Goal: Task Accomplishment & Management: Manage account settings

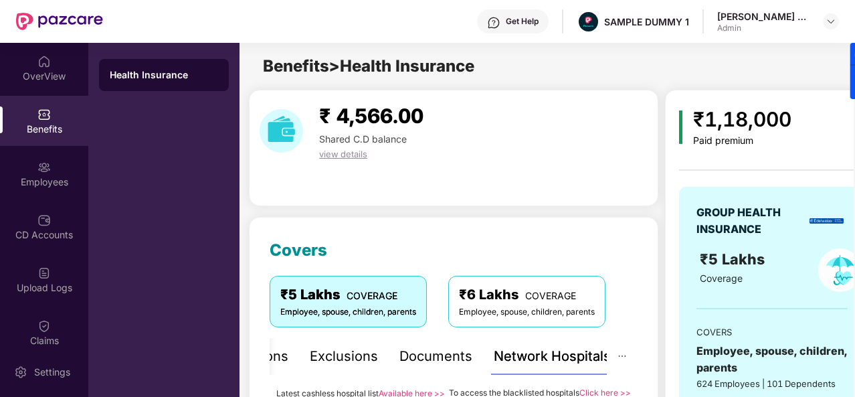
scroll to position [156, 0]
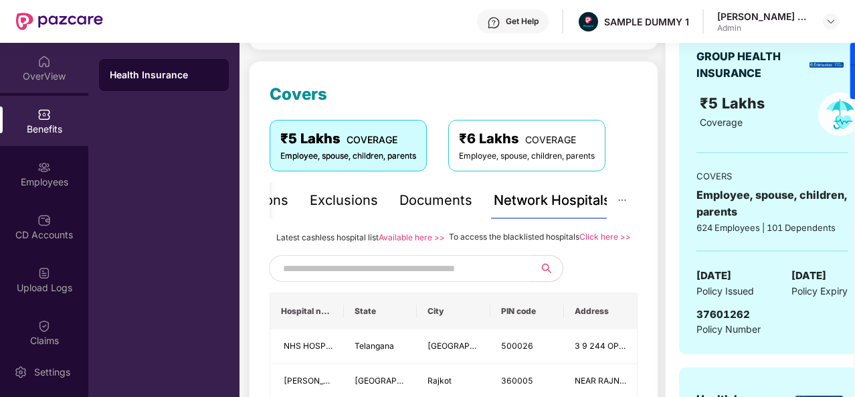
click at [62, 78] on div "OverView" at bounding box center [44, 76] width 88 height 13
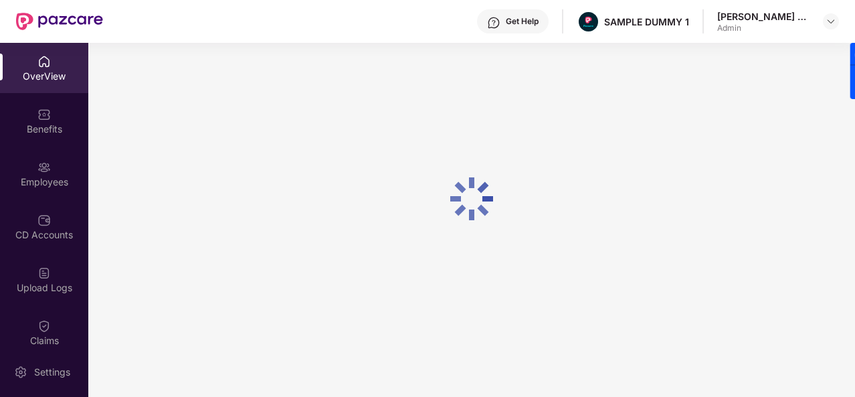
scroll to position [43, 0]
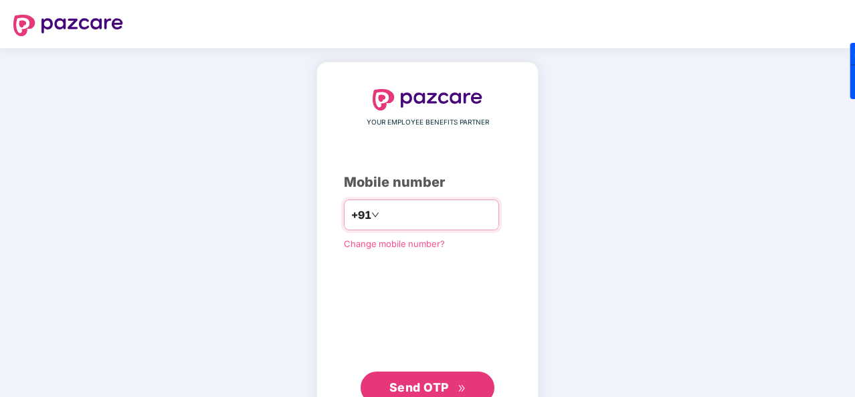
type input "**********"
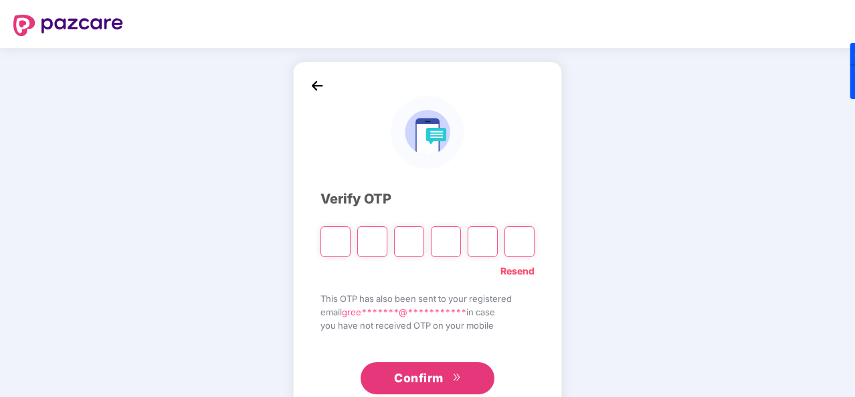
type input "*"
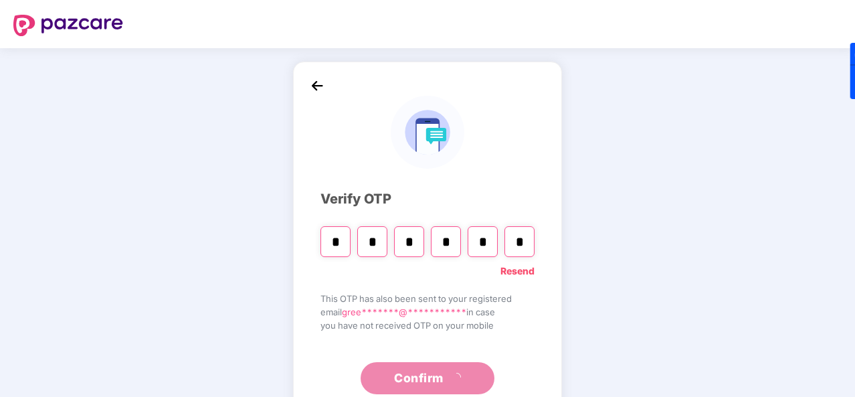
type input "*"
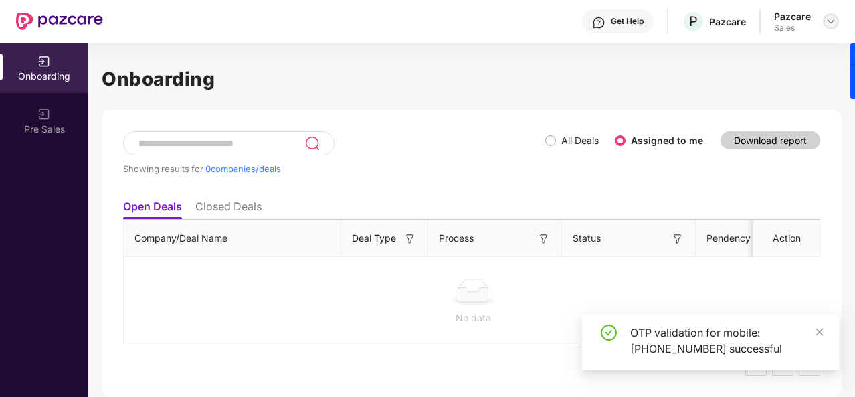
drag, startPoint x: 839, startPoint y: 21, endPoint x: 829, endPoint y: 21, distance: 10.7
click at [829, 21] on header "Get Help P Pazcare Pazcare Sales" at bounding box center [427, 21] width 855 height 43
click at [829, 21] on img at bounding box center [831, 21] width 11 height 11
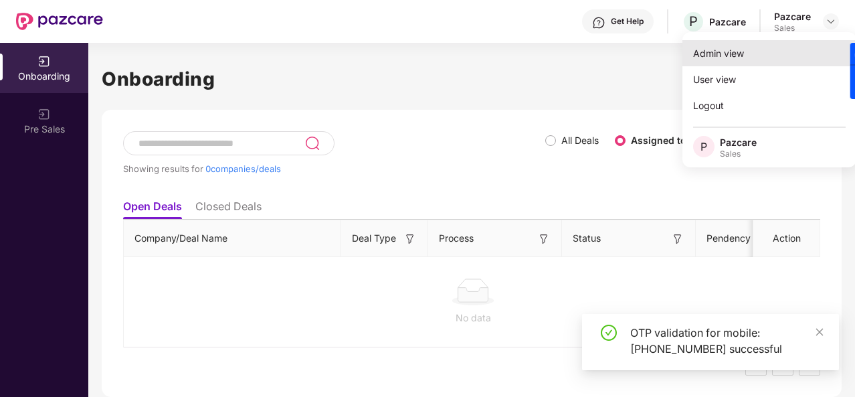
click at [780, 44] on div "Admin view" at bounding box center [770, 53] width 174 height 26
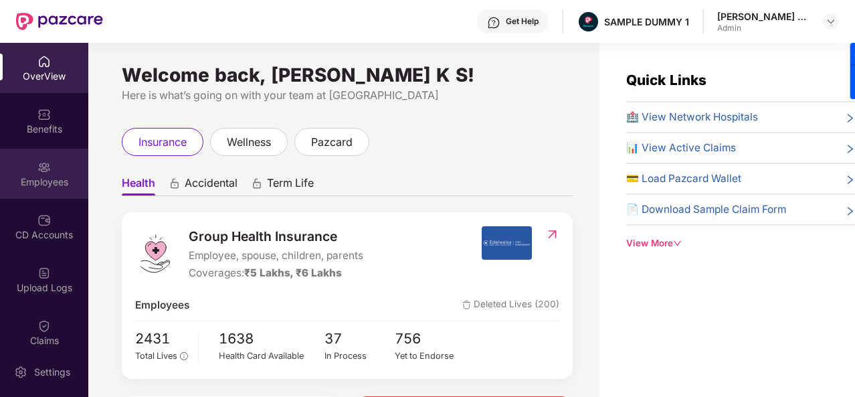
click at [55, 183] on div "Employees" at bounding box center [44, 181] width 88 height 13
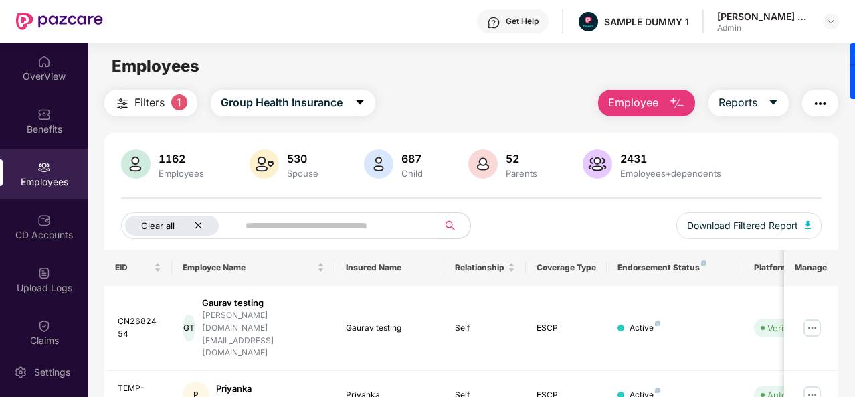
click at [194, 228] on icon "close" at bounding box center [198, 225] width 9 height 9
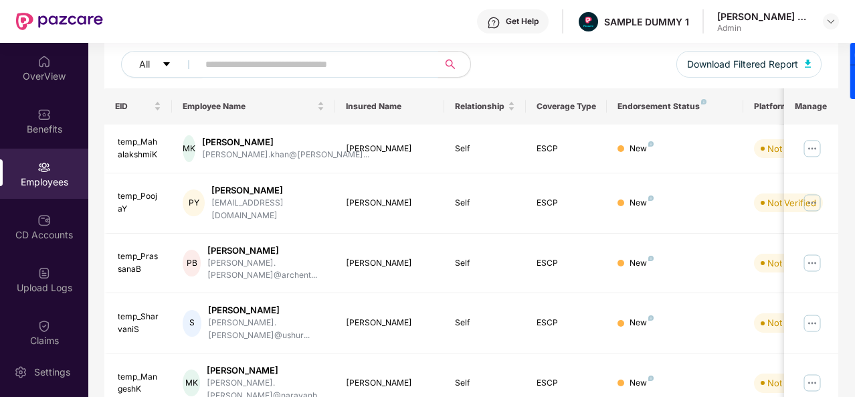
scroll to position [2, 0]
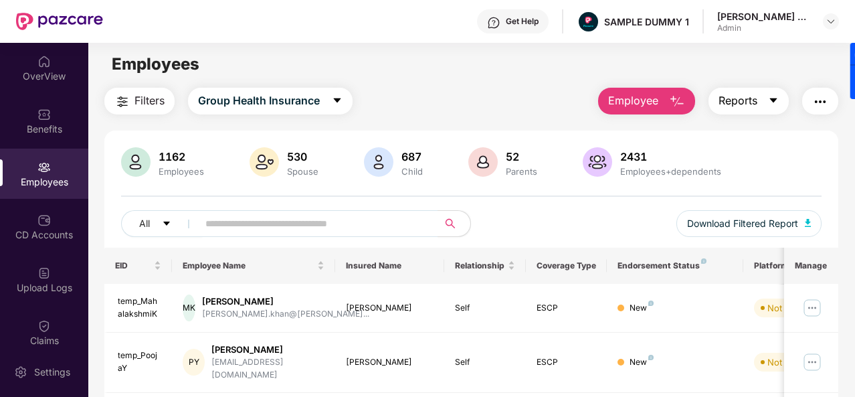
click at [768, 109] on button "Reports" at bounding box center [749, 101] width 80 height 27
click at [689, 98] on button "Employee" at bounding box center [646, 101] width 97 height 27
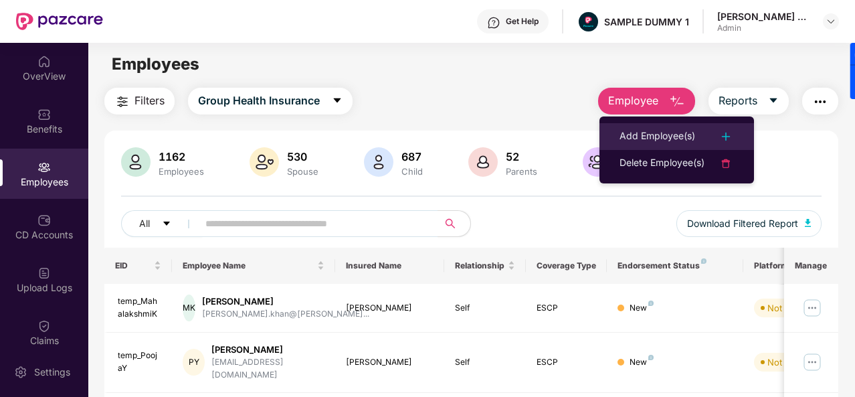
click at [675, 147] on li "Add Employee(s)" at bounding box center [677, 136] width 155 height 27
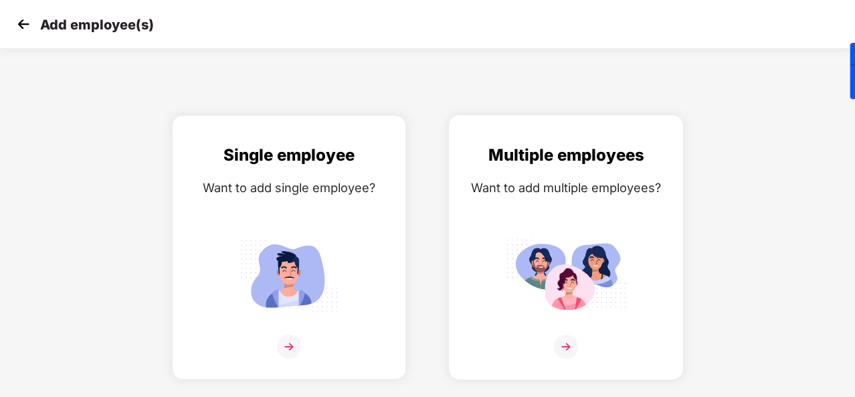
click at [563, 339] on img at bounding box center [566, 347] width 24 height 24
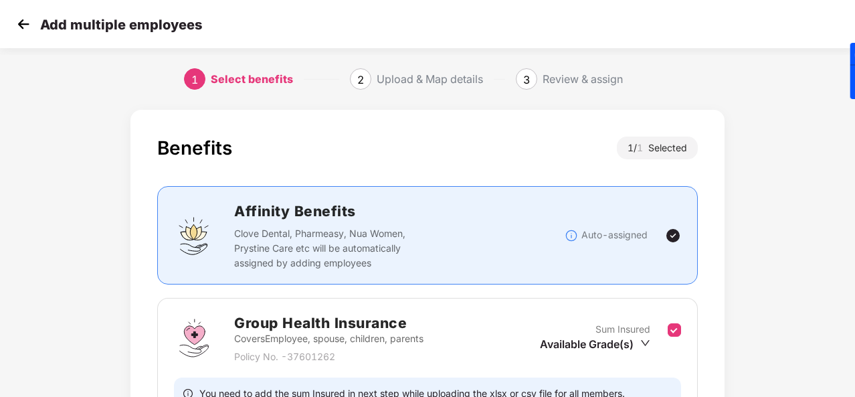
scroll to position [141, 0]
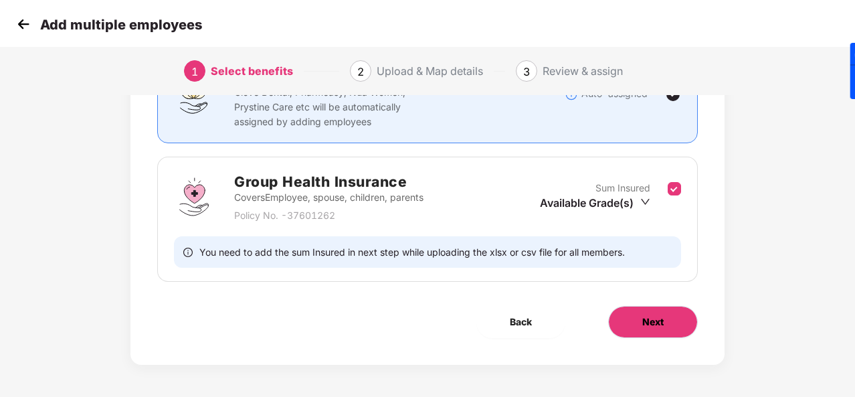
click at [636, 317] on button "Next" at bounding box center [653, 322] width 90 height 32
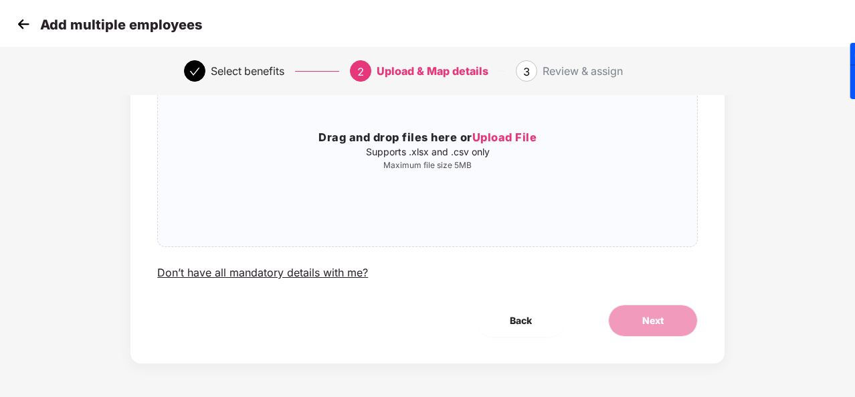
scroll to position [0, 0]
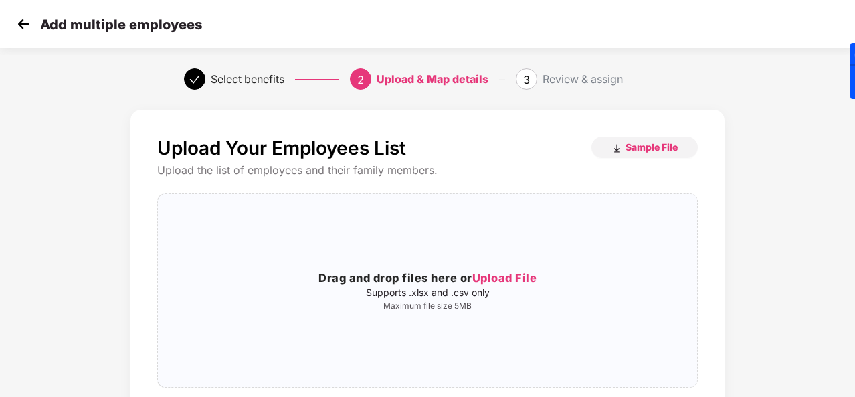
click at [16, 33] on img at bounding box center [23, 24] width 20 height 20
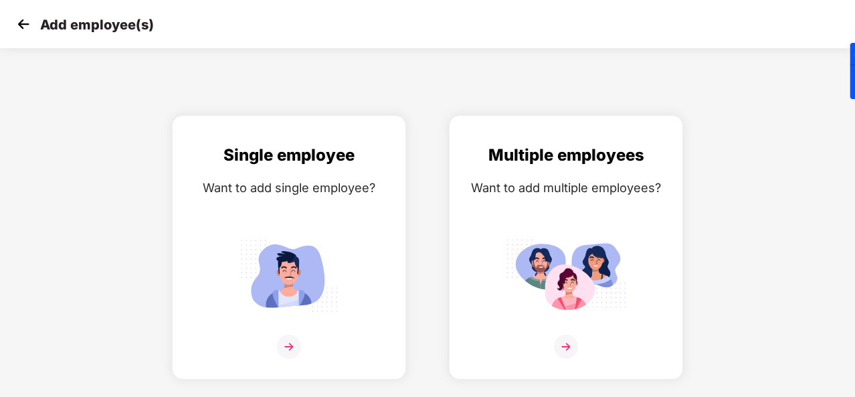
click at [16, 33] on img at bounding box center [23, 24] width 20 height 20
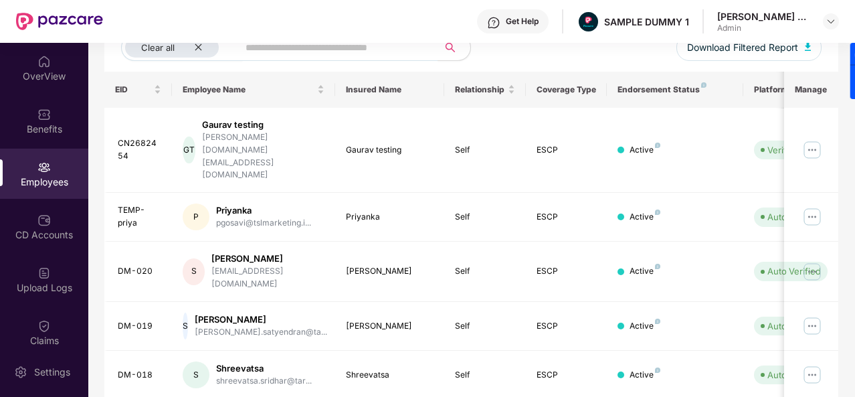
scroll to position [0, 134]
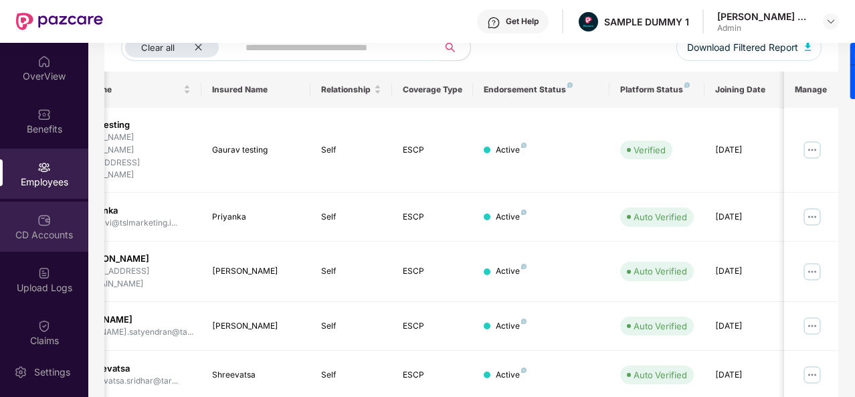
click at [75, 225] on div "CD Accounts" at bounding box center [44, 226] width 88 height 50
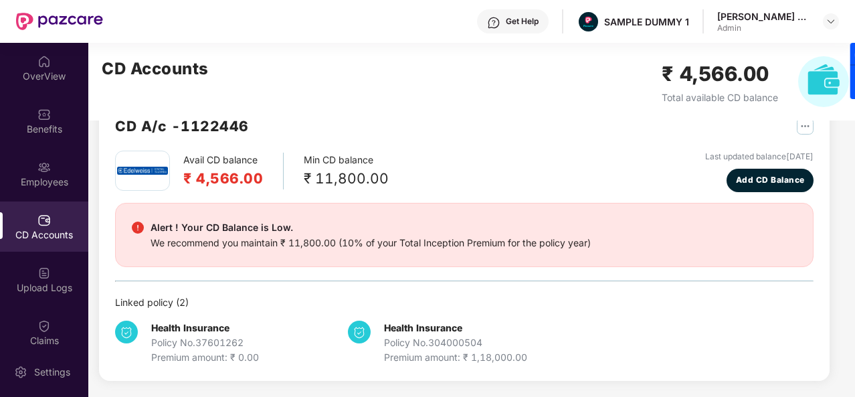
scroll to position [36, 0]
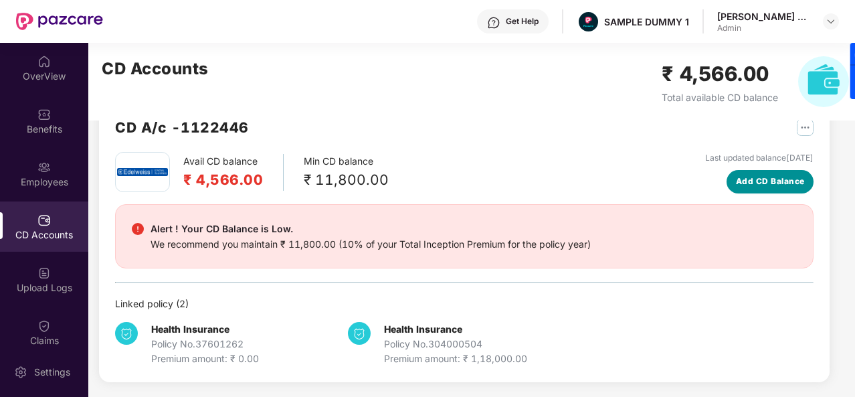
click at [756, 188] on div "Avail CD balance ₹ 4,566.00 Min CD balance ₹ 11,800.00 Last updated balance 23 …" at bounding box center [464, 259] width 699 height 214
click at [756, 188] on button "Add CD Balance" at bounding box center [770, 181] width 87 height 23
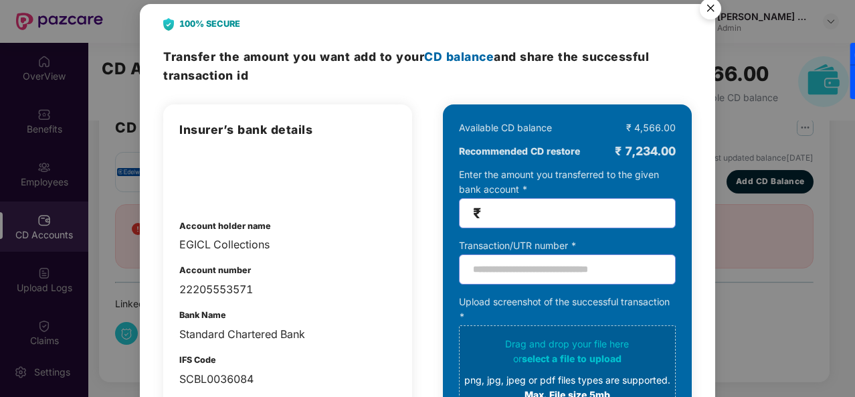
scroll to position [0, 0]
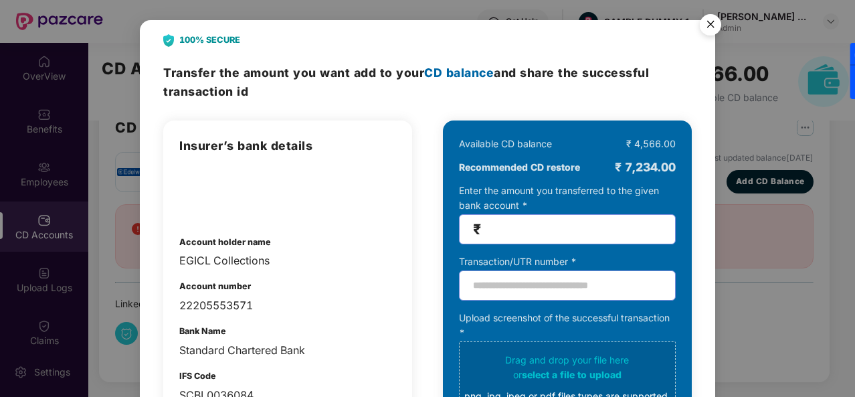
click at [709, 31] on img "Close" at bounding box center [710, 26] width 37 height 37
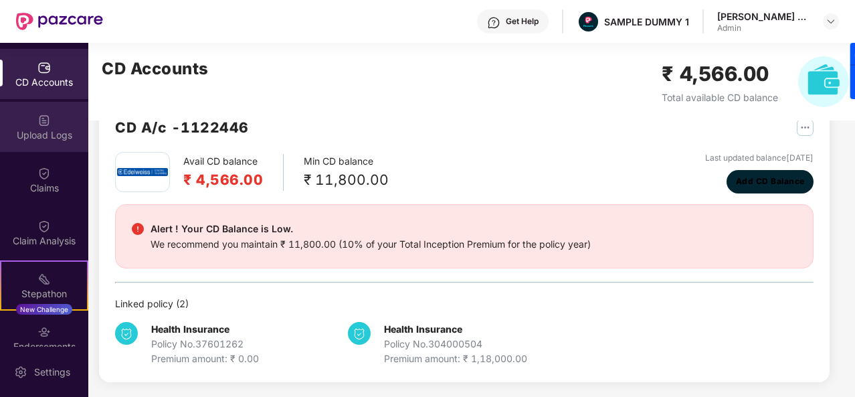
scroll to position [155, 0]
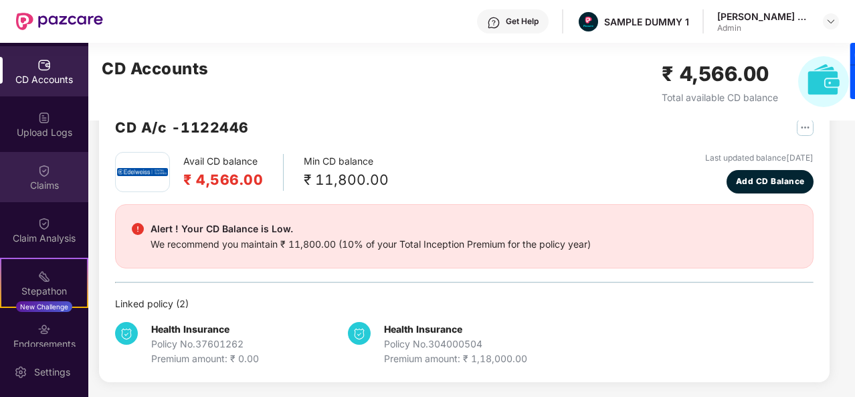
click at [44, 180] on div "Claims" at bounding box center [44, 185] width 88 height 13
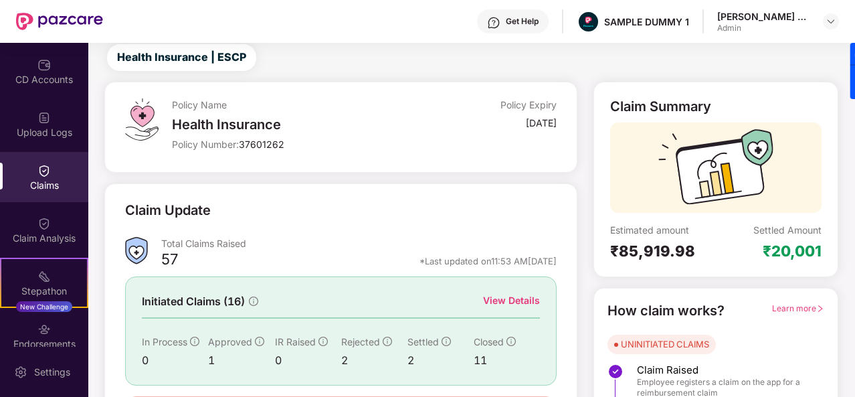
scroll to position [106, 0]
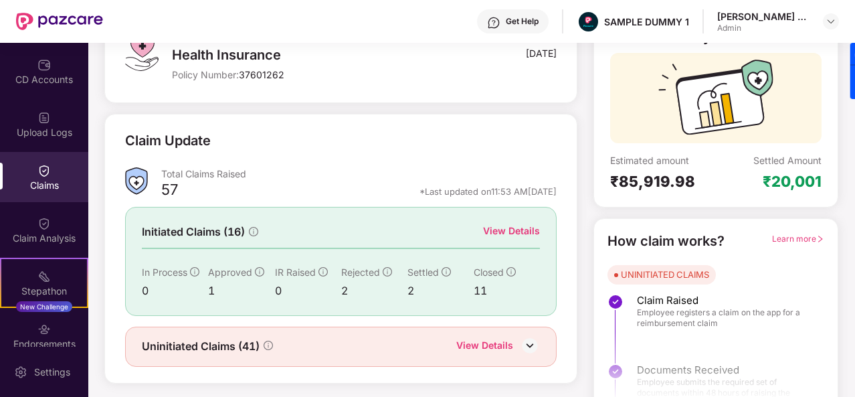
click at [506, 234] on div "View Details" at bounding box center [511, 231] width 57 height 15
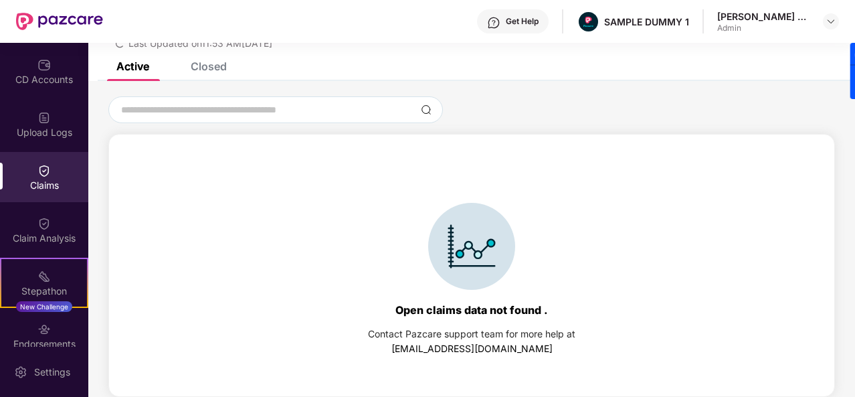
scroll to position [58, 0]
click at [219, 65] on div "Closed" at bounding box center [209, 66] width 36 height 13
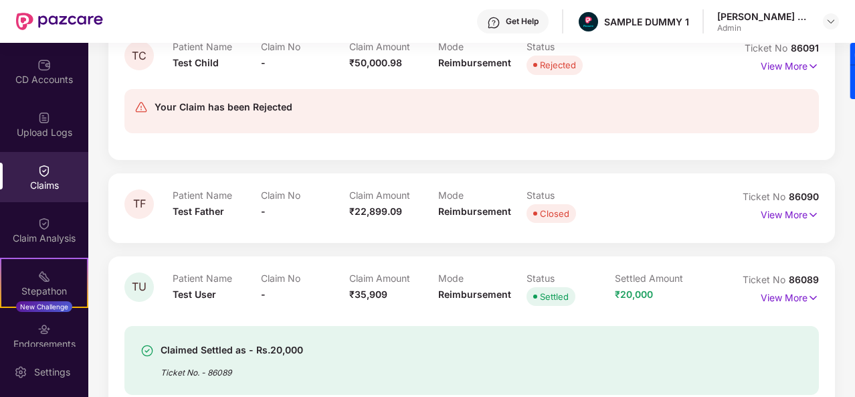
scroll to position [750, 0]
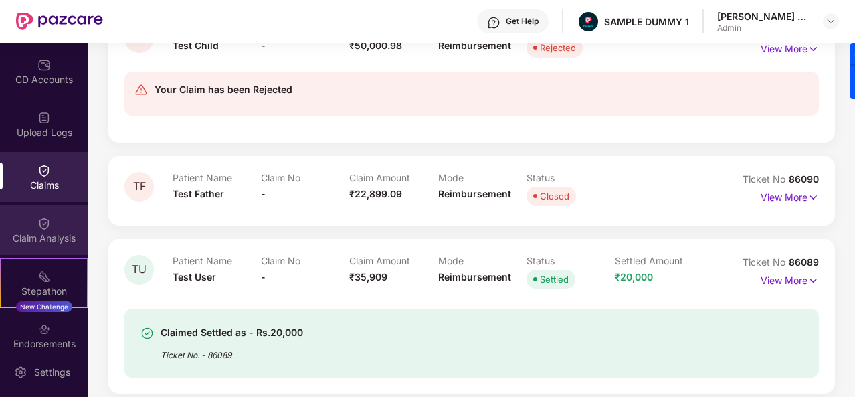
click at [72, 208] on div "Claim Analysis" at bounding box center [44, 230] width 88 height 50
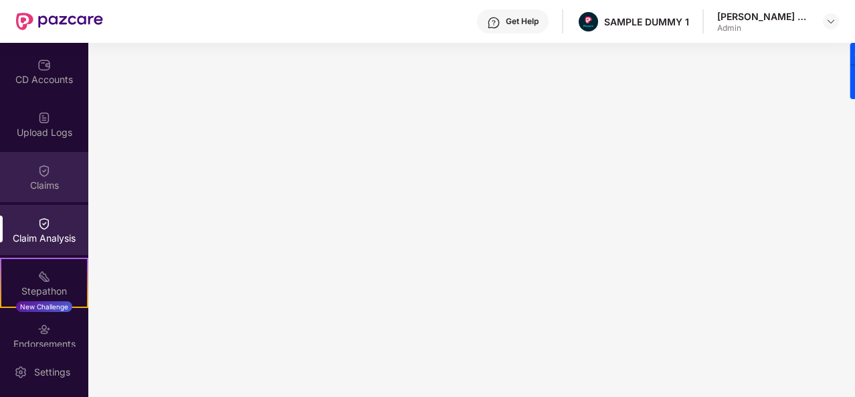
scroll to position [0, 0]
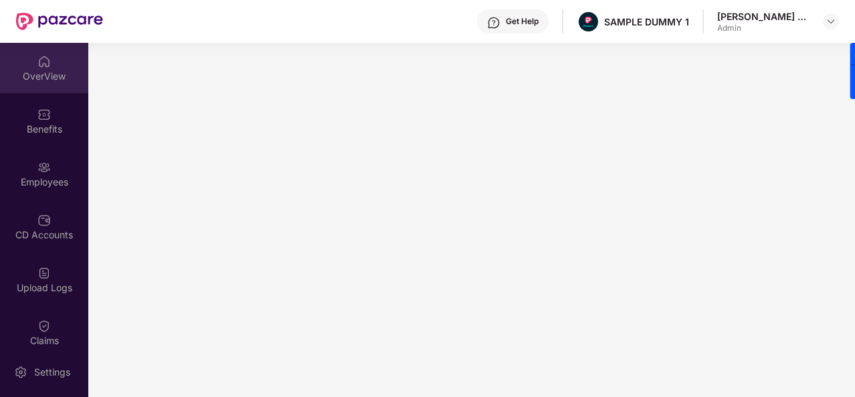
click at [53, 78] on div "OverView" at bounding box center [44, 76] width 88 height 13
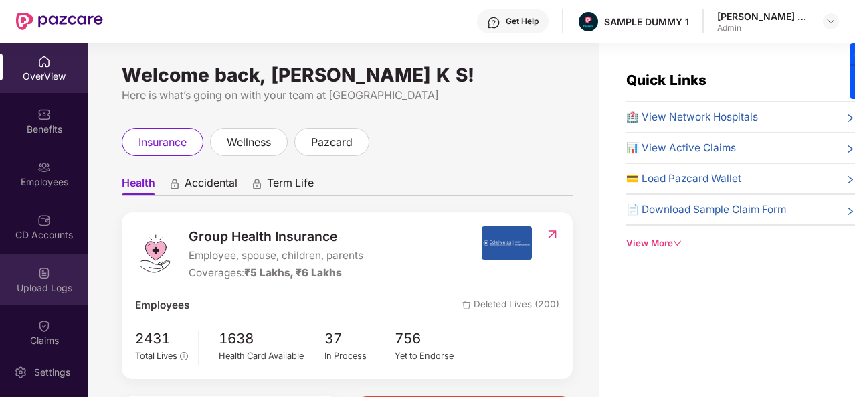
click at [54, 292] on div "Upload Logs" at bounding box center [44, 287] width 88 height 13
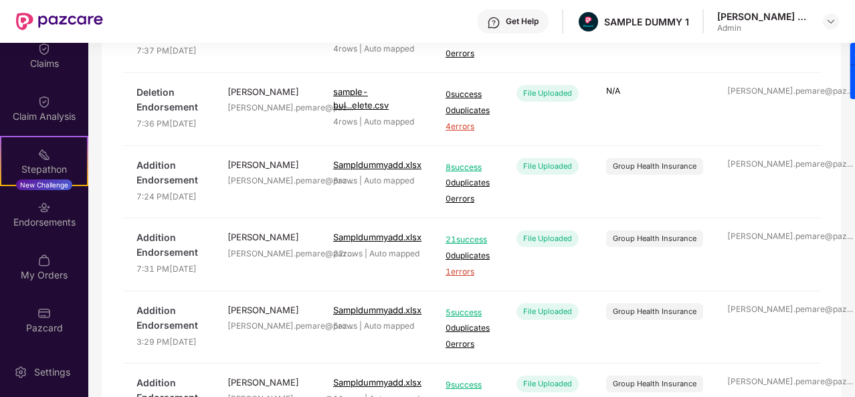
scroll to position [335, 0]
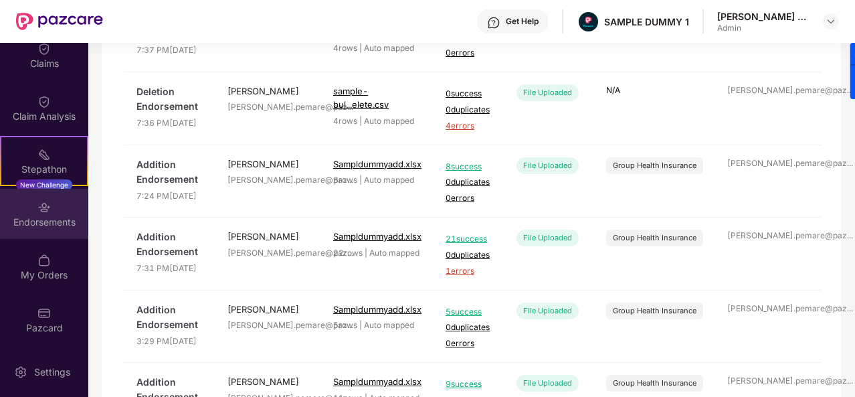
click at [71, 234] on div "Endorsements" at bounding box center [44, 214] width 88 height 50
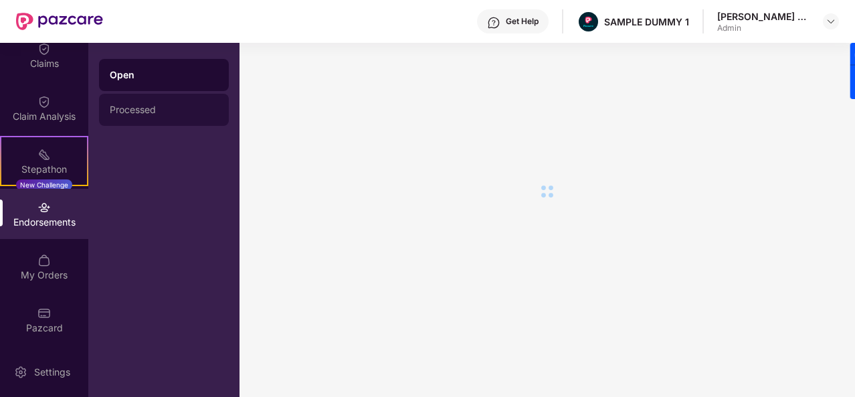
click at [177, 113] on div "Processed" at bounding box center [164, 109] width 108 height 11
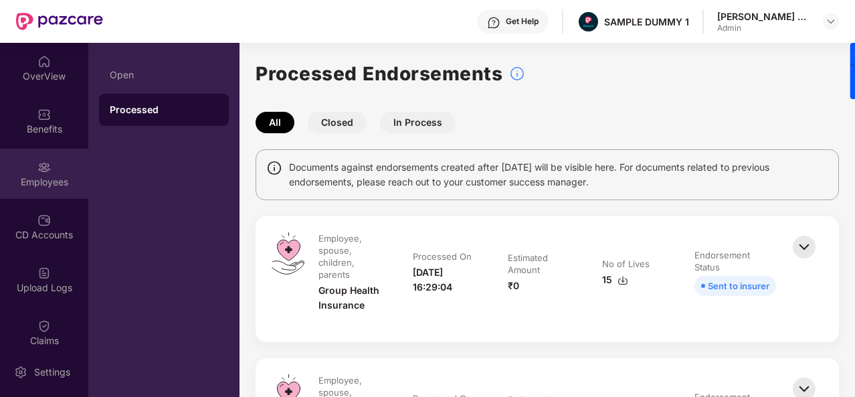
click at [57, 187] on div "Employees" at bounding box center [44, 181] width 88 height 13
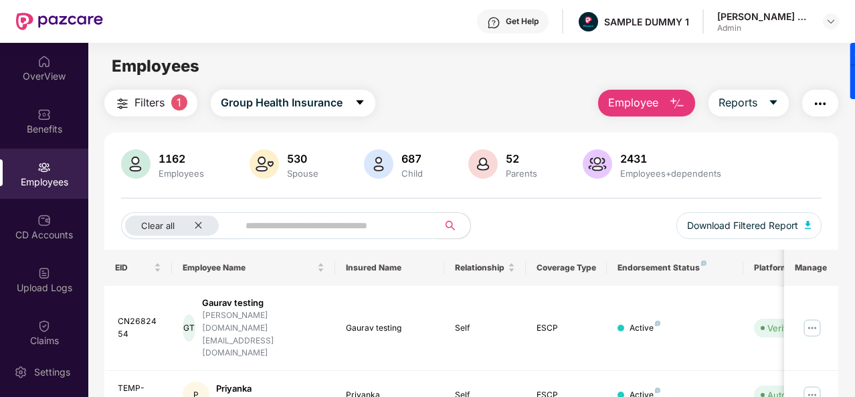
click at [677, 103] on img "button" at bounding box center [677, 104] width 16 height 16
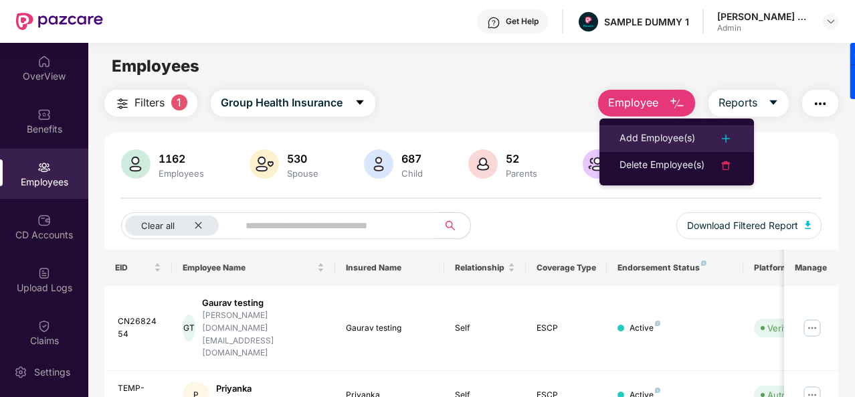
click at [663, 140] on div "Add Employee(s)" at bounding box center [658, 139] width 76 height 16
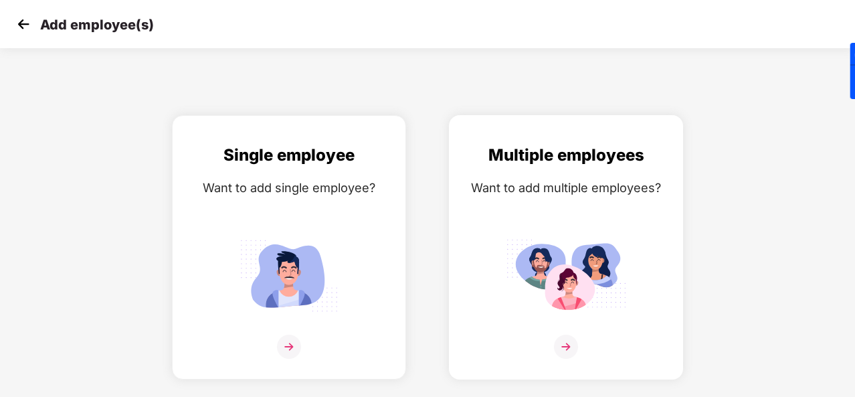
click at [572, 336] on img at bounding box center [566, 347] width 24 height 24
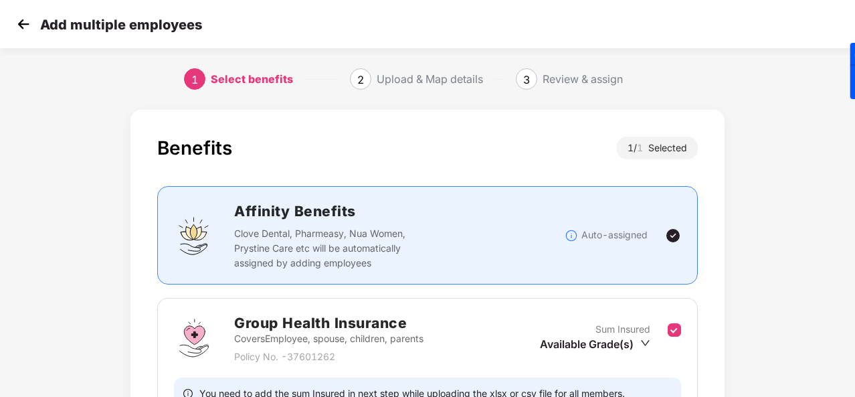
scroll to position [141, 0]
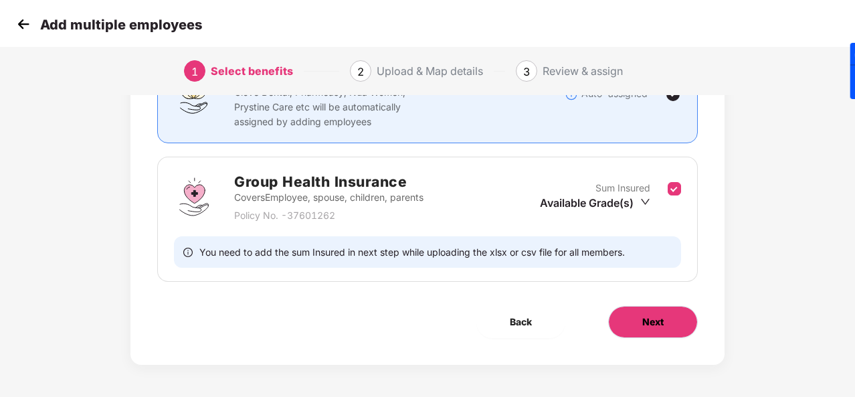
click at [638, 316] on button "Next" at bounding box center [653, 322] width 90 height 32
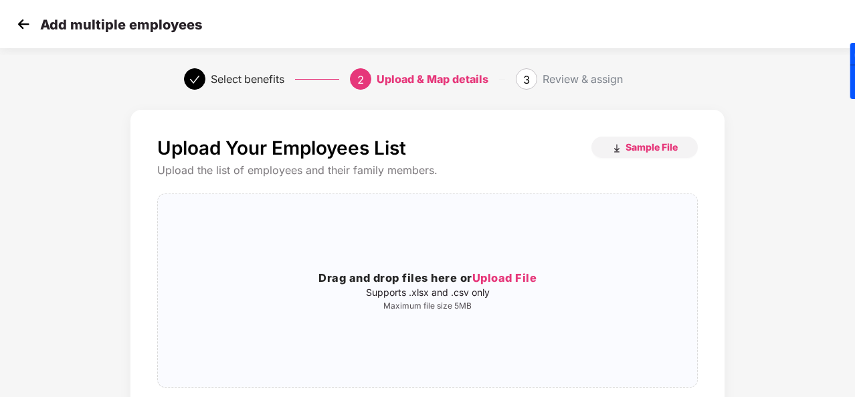
click at [20, 27] on img at bounding box center [23, 24] width 20 height 20
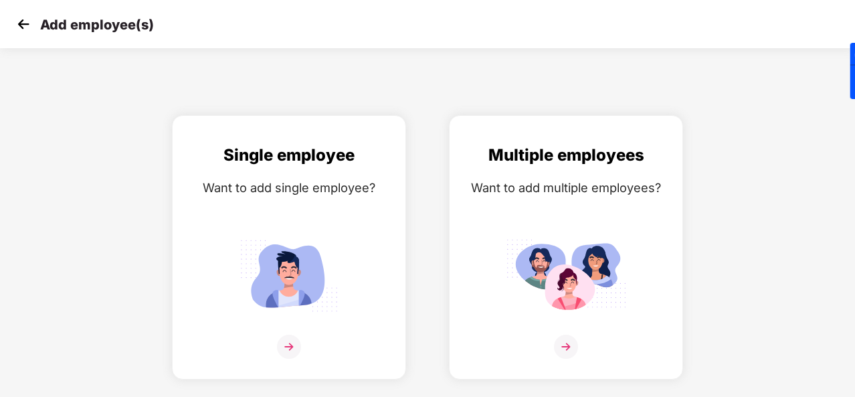
click at [28, 28] on img at bounding box center [23, 24] width 20 height 20
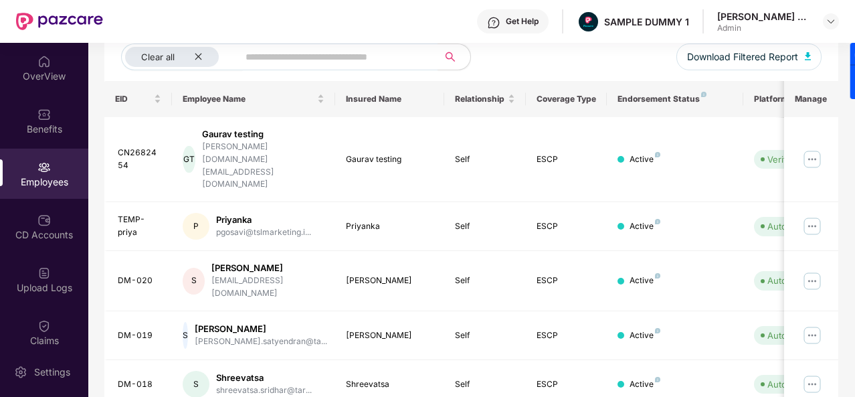
scroll to position [62, 0]
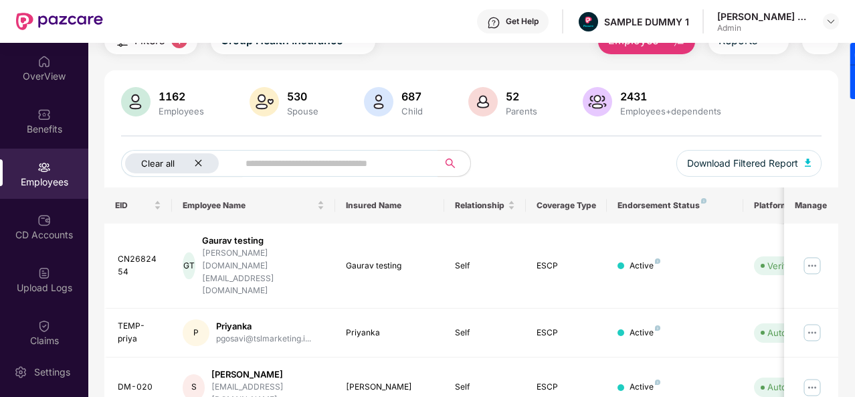
click at [197, 167] on div "Clear all" at bounding box center [172, 163] width 94 height 20
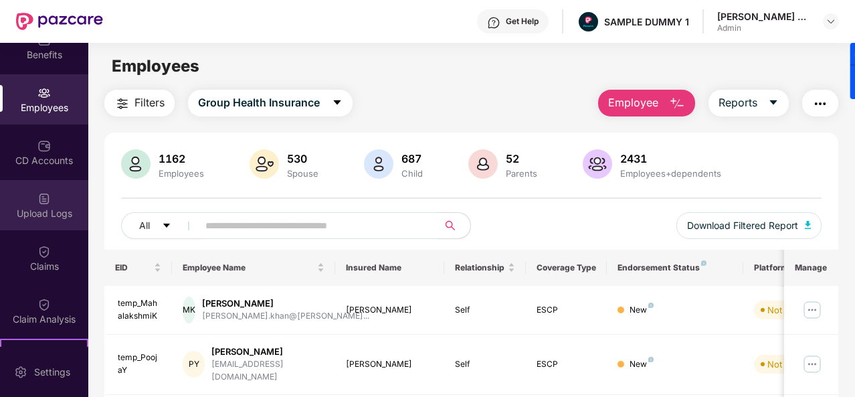
scroll to position [0, 0]
